Goal: Find specific page/section: Find specific page/section

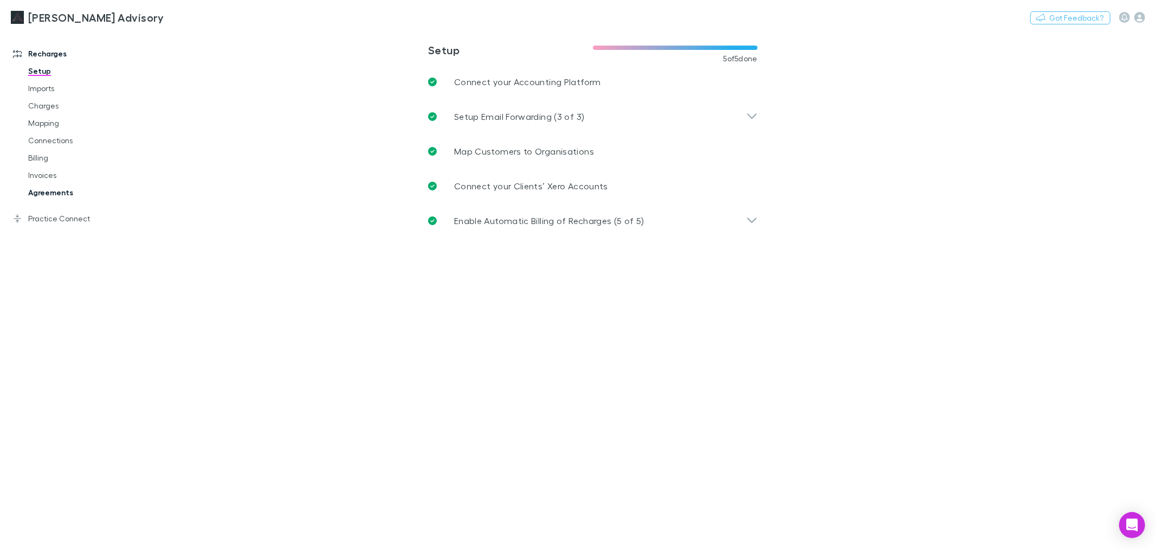
click at [70, 195] on link "Agreements" at bounding box center [83, 192] width 132 height 17
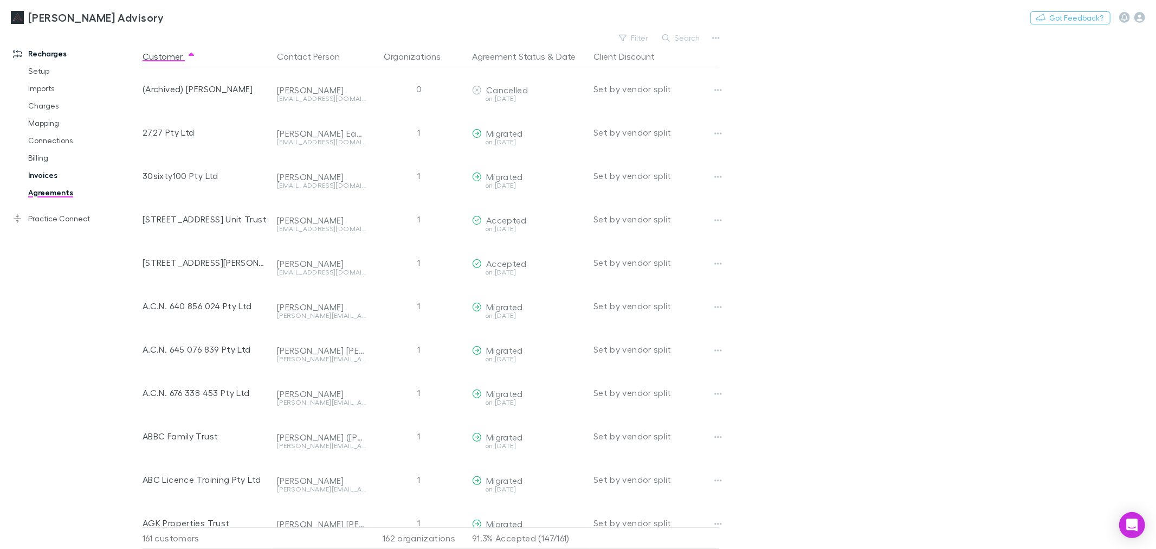
click at [46, 170] on link "Invoices" at bounding box center [83, 174] width 132 height 17
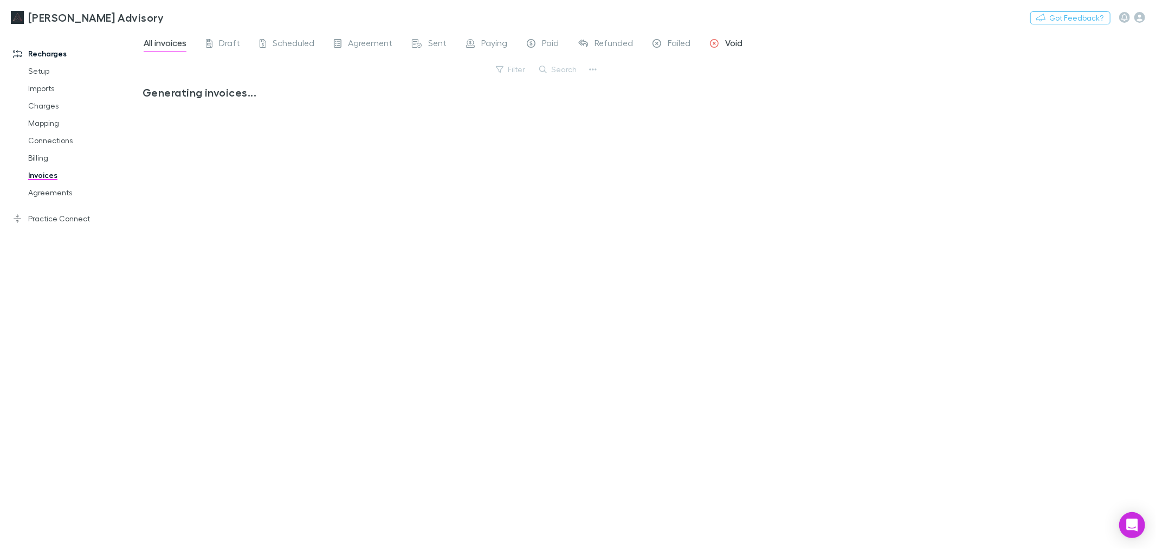
click at [735, 40] on span "Void" at bounding box center [733, 44] width 17 height 14
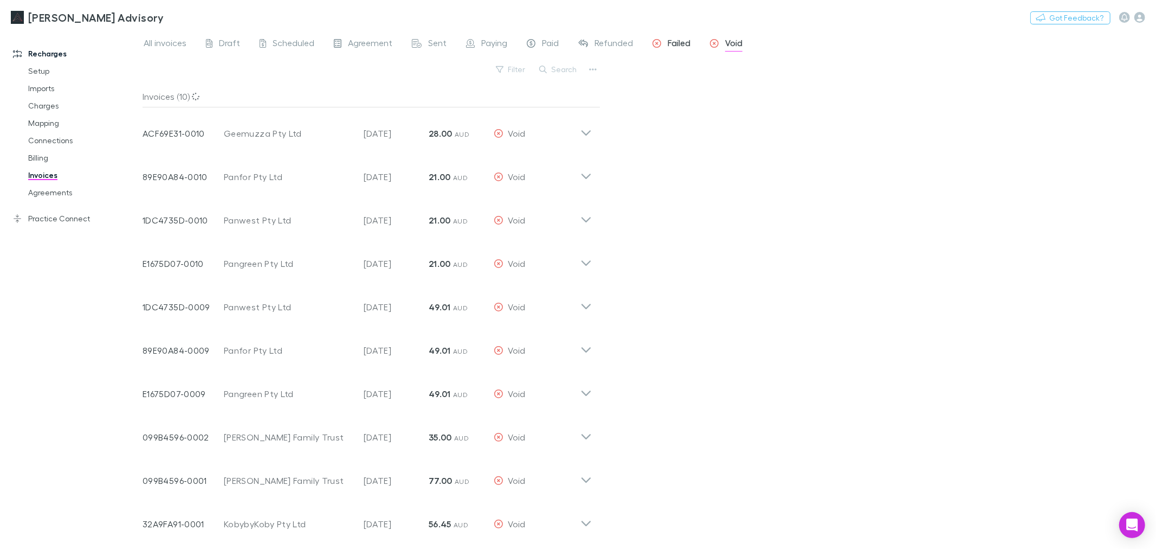
click at [667, 36] on link "Failed" at bounding box center [672, 44] width 40 height 17
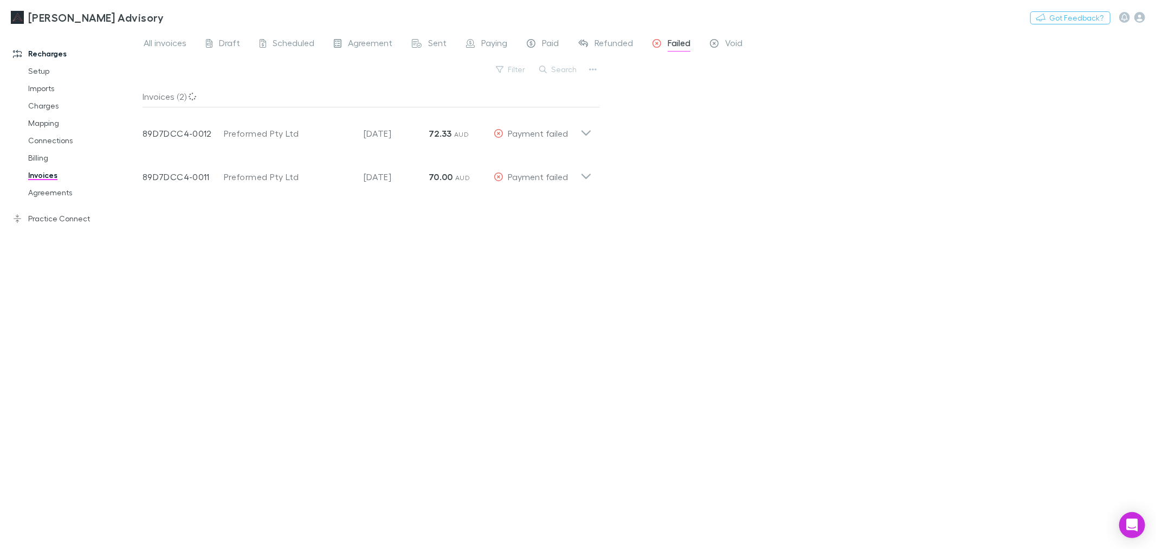
click at [667, 148] on div "All invoices Draft Scheduled Agreement Sent Paying Paid Refunded Failed Void Fi…" at bounding box center [650, 289] width 1014 height 518
